Goal: Transaction & Acquisition: Purchase product/service

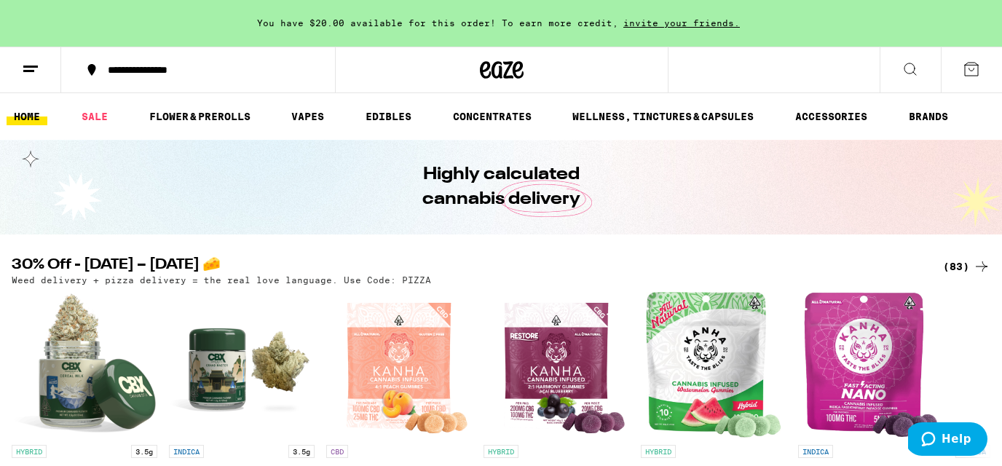
click at [551, 25] on span "You have $20.00 available for this order! To earn more credit," at bounding box center [437, 22] width 361 height 9
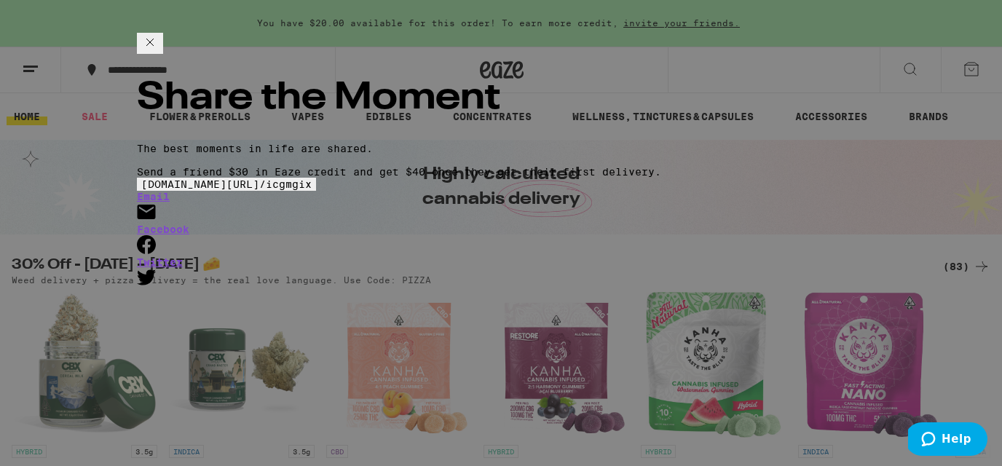
click at [159, 51] on icon at bounding box center [149, 41] width 17 height 17
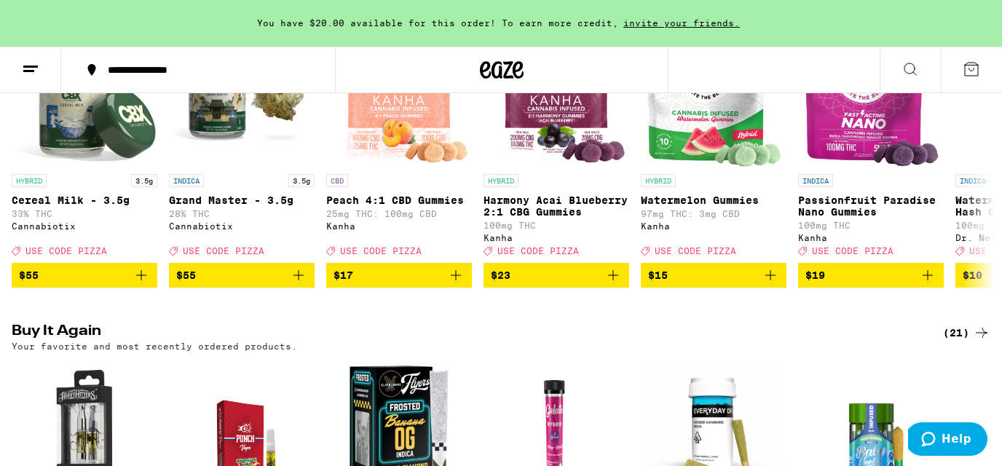
scroll to position [264, 0]
